Goal: Transaction & Acquisition: Book appointment/travel/reservation

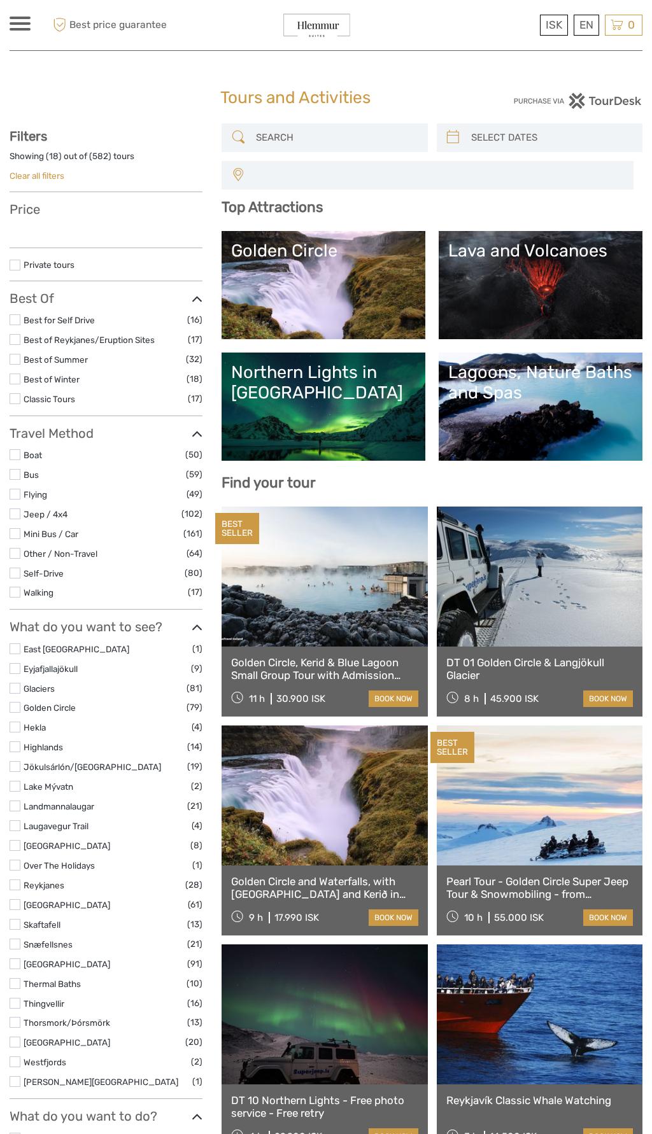
select select
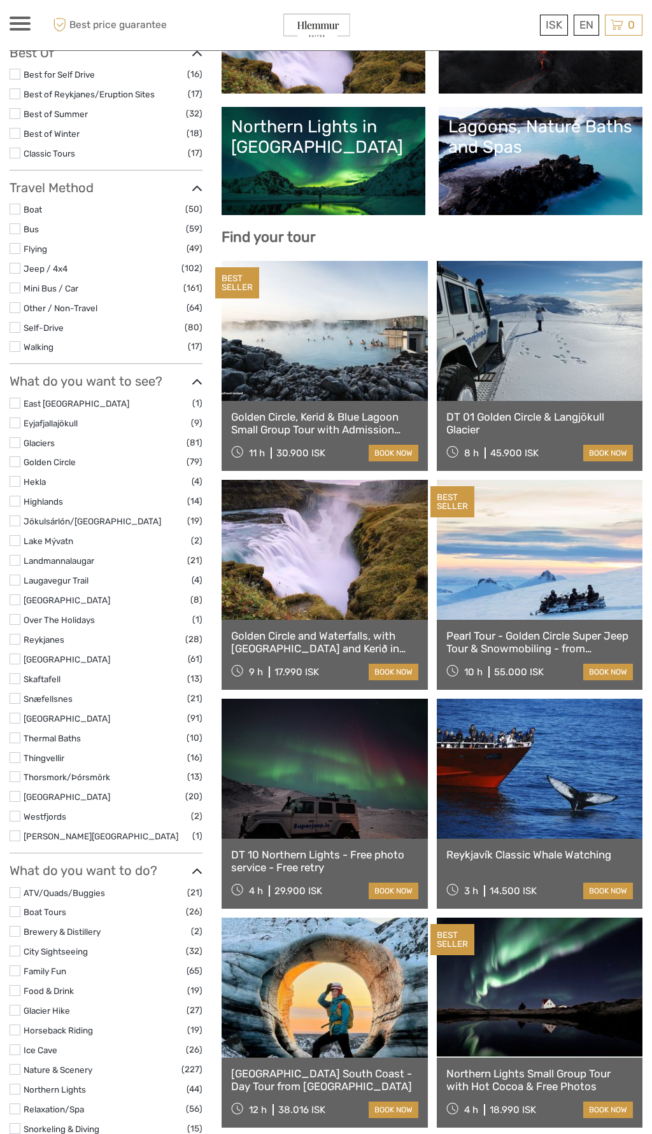
scroll to position [290, 0]
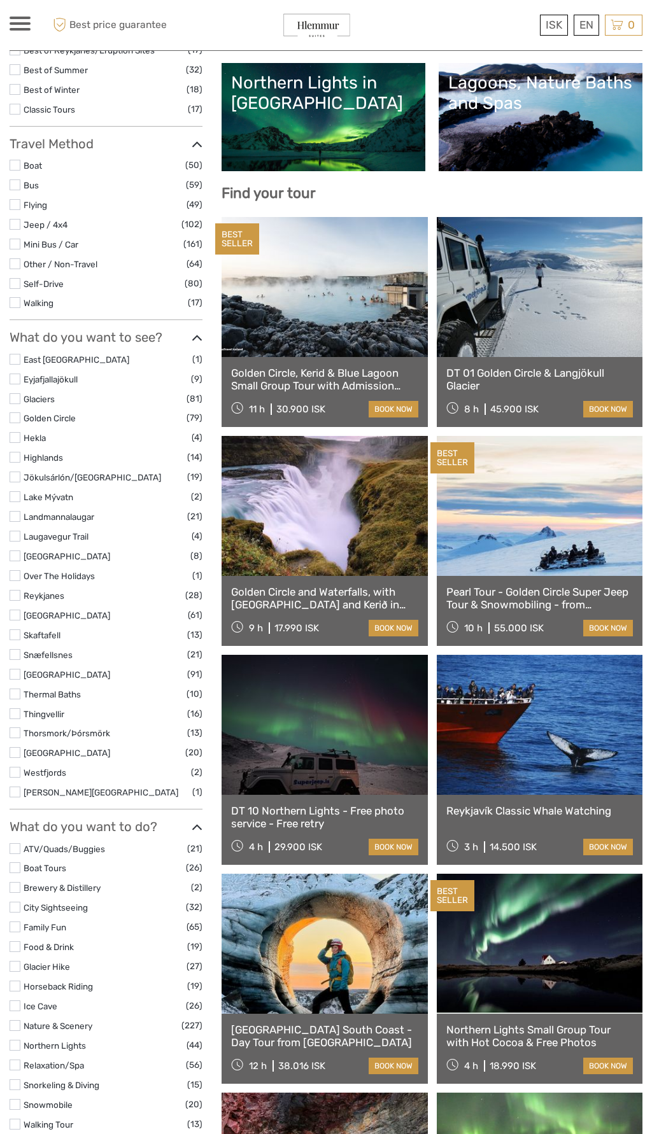
click at [618, 662] on link at bounding box center [539, 725] width 206 height 140
select select
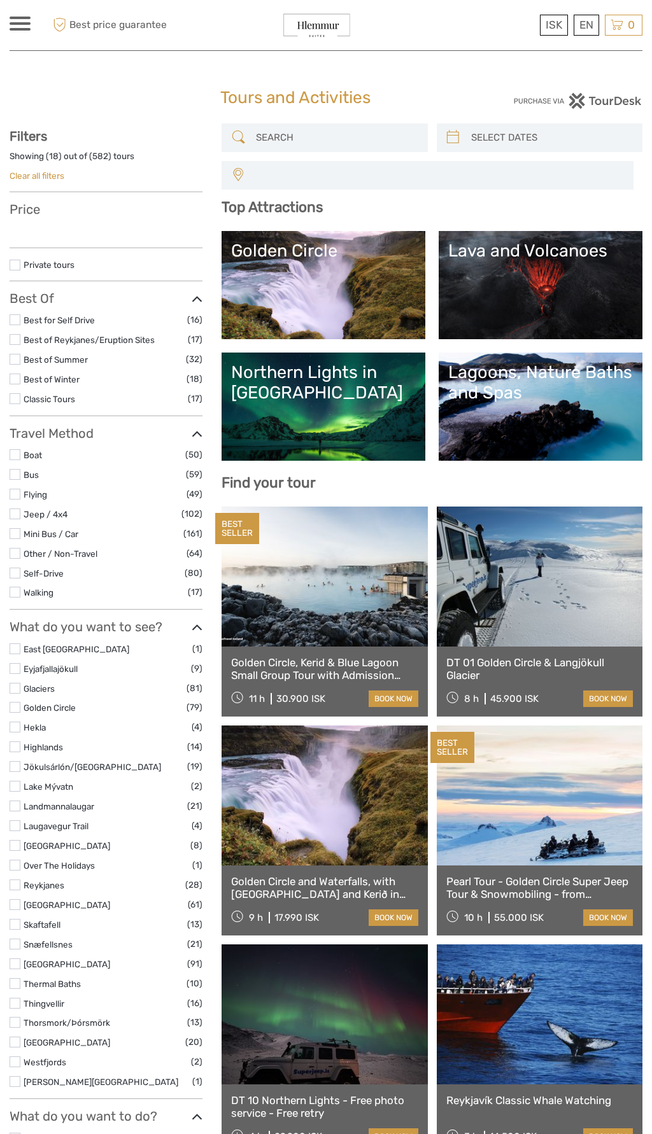
select select
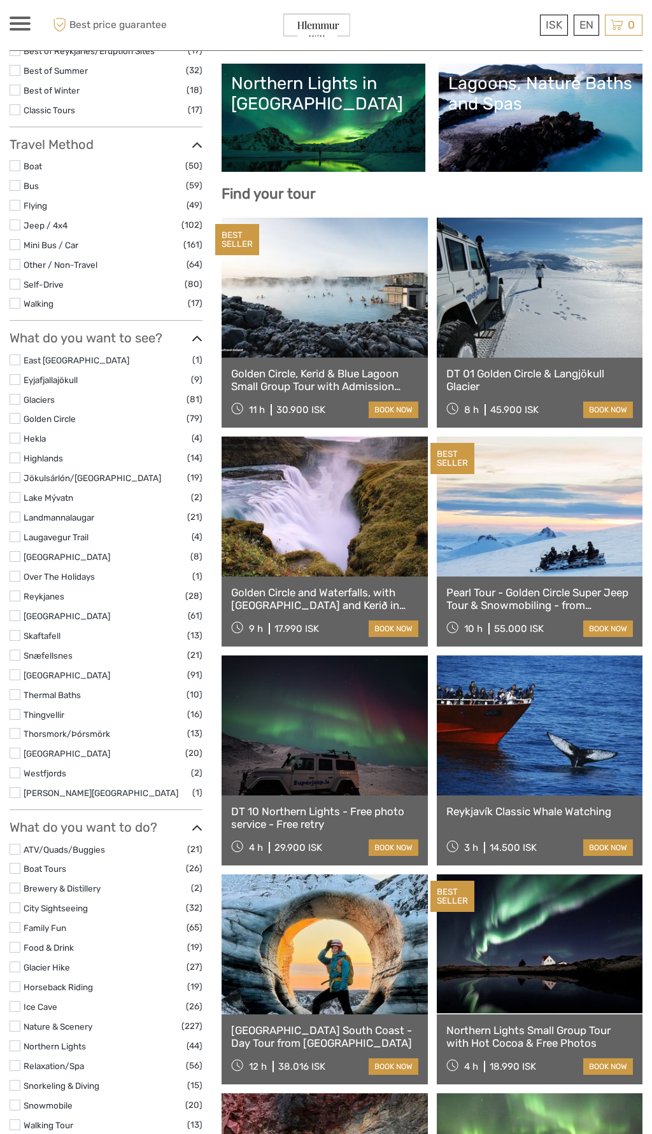
scroll to position [289, 0]
select select
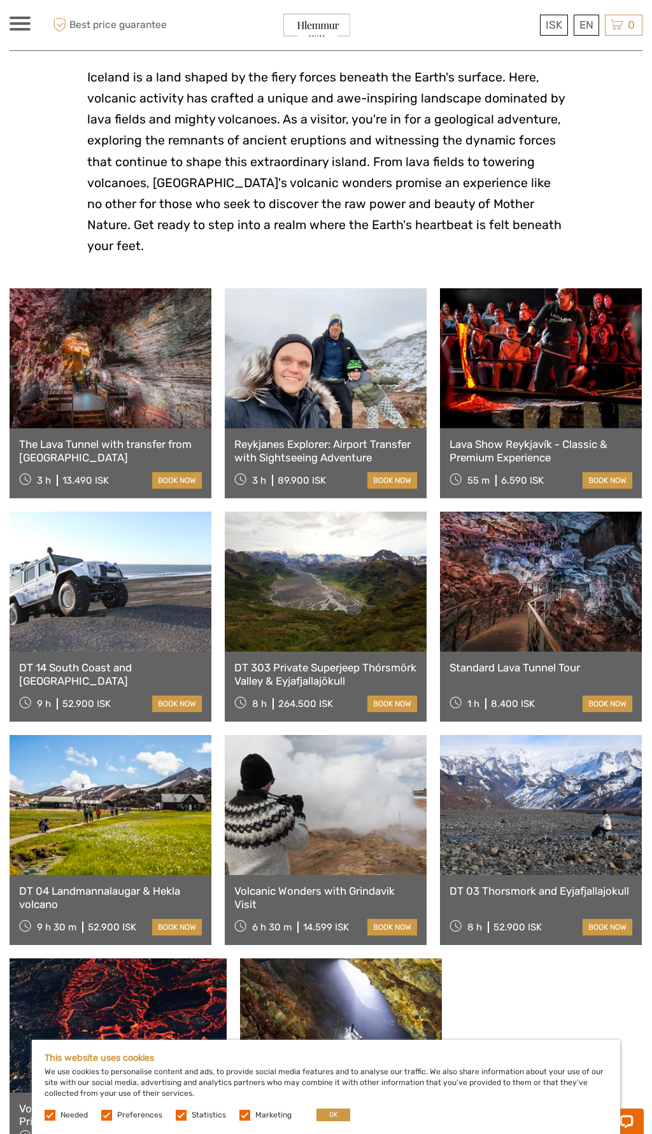
scroll to position [297, 0]
click at [153, 351] on link at bounding box center [111, 358] width 202 height 140
